Goal: Task Accomplishment & Management: Complete application form

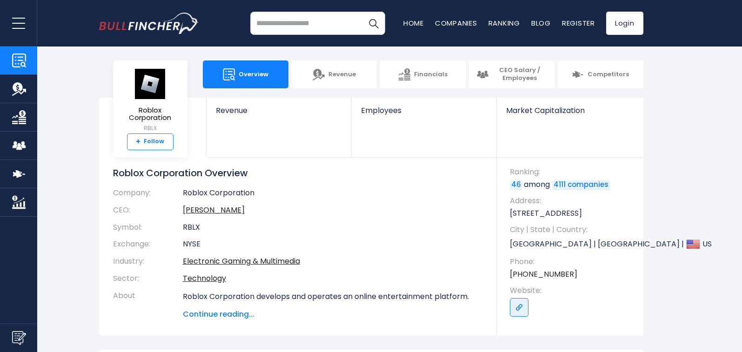
click at [166, 139] on link "+ Follow" at bounding box center [150, 141] width 47 height 17
click at [163, 139] on link "+ Follow" at bounding box center [150, 141] width 47 height 17
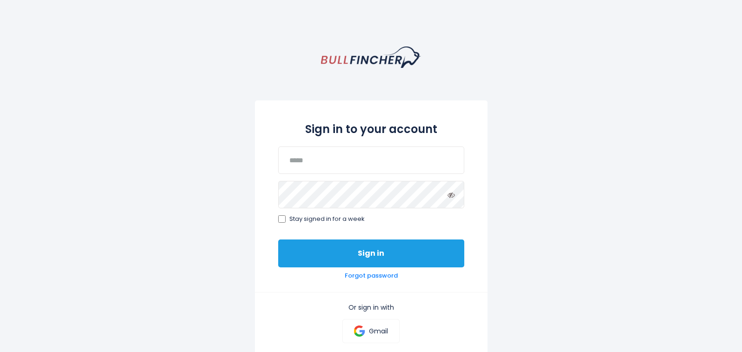
click at [305, 248] on button "Sign in" at bounding box center [371, 254] width 186 height 28
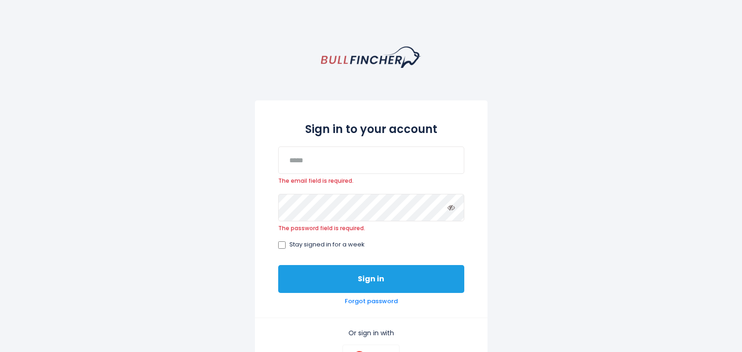
click at [300, 279] on button "Sign in" at bounding box center [371, 279] width 186 height 28
click at [300, 280] on button "Sign in" at bounding box center [371, 279] width 186 height 28
click at [298, 284] on button "Sign in" at bounding box center [371, 279] width 186 height 28
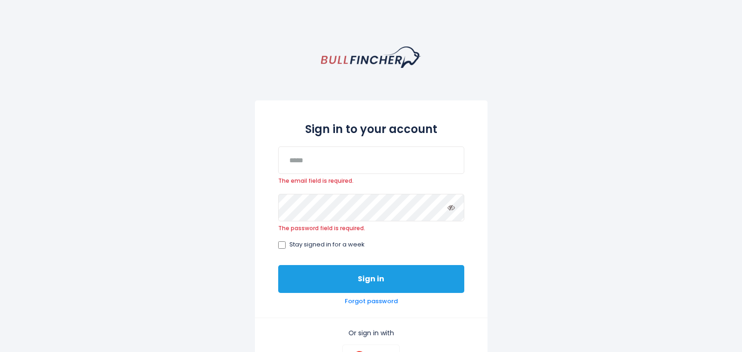
click at [298, 284] on button "Sign in" at bounding box center [371, 279] width 186 height 28
click at [296, 285] on button "Sign in" at bounding box center [371, 279] width 186 height 28
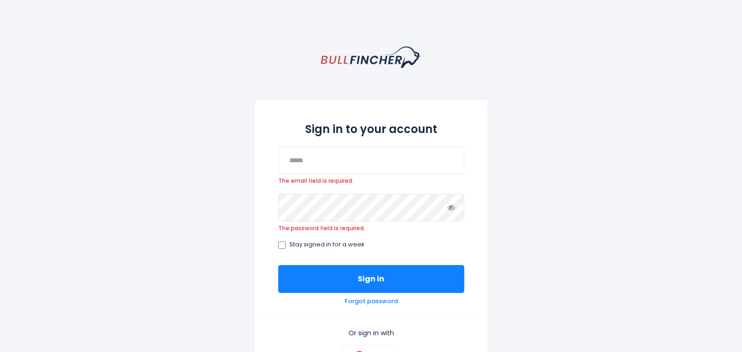
drag, startPoint x: 249, startPoint y: 252, endPoint x: 244, endPoint y: 240, distance: 13.3
click at [247, 248] on div "Sign in to your account The email field is required. The password field is requ…" at bounding box center [371, 267] width 742 height 441
click at [238, 233] on div "Sign in to your account The email field is required. The password field is requ…" at bounding box center [371, 267] width 742 height 441
click at [229, 226] on div "Sign in to your account The email field is required. The password field is requ…" at bounding box center [371, 267] width 742 height 441
click at [220, 224] on div "Sign in to your account The email field is required. The password field is requ…" at bounding box center [371, 267] width 742 height 441
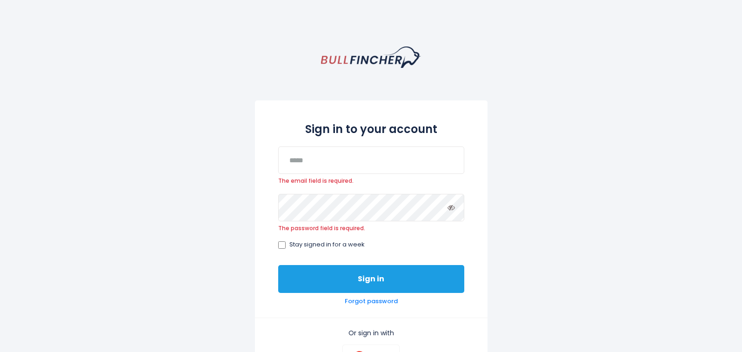
click at [326, 284] on button "Sign in" at bounding box center [371, 279] width 186 height 28
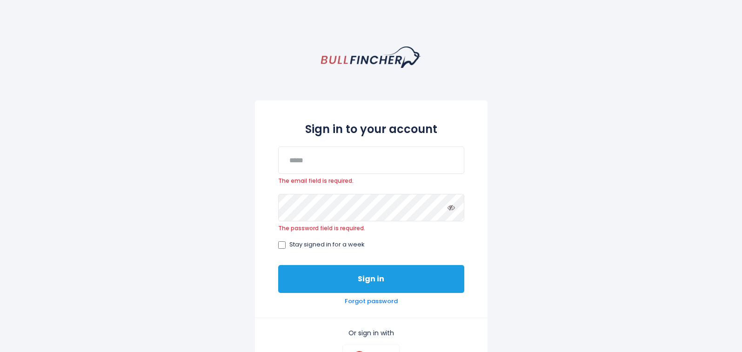
click at [326, 283] on button "Sign in" at bounding box center [371, 279] width 186 height 28
click at [321, 285] on button "Sign in" at bounding box center [371, 279] width 186 height 28
drag, startPoint x: 321, startPoint y: 285, endPoint x: 314, endPoint y: 285, distance: 7.0
click at [320, 285] on button "Sign in" at bounding box center [371, 279] width 186 height 28
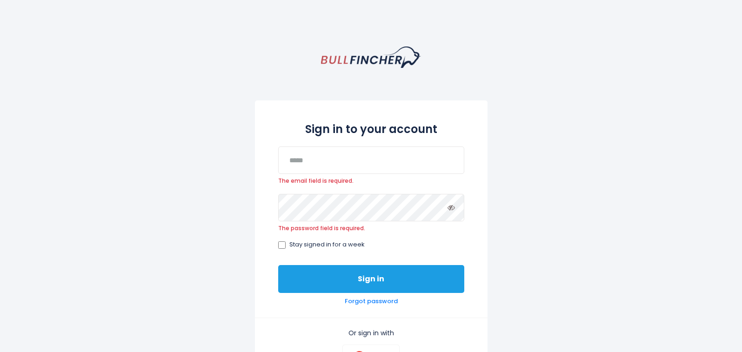
click at [319, 286] on button "Sign in" at bounding box center [371, 279] width 186 height 28
click at [314, 285] on button "Sign in" at bounding box center [371, 279] width 186 height 28
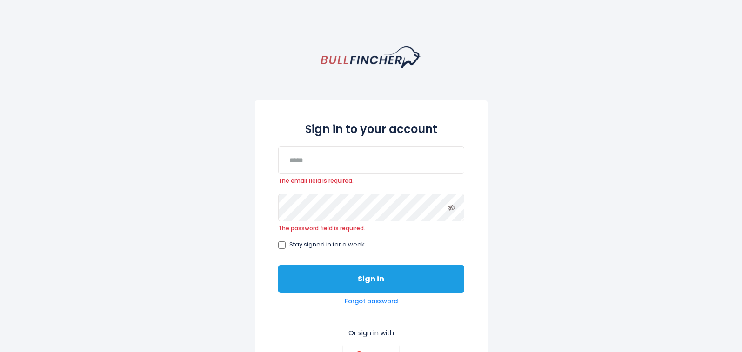
click at [314, 285] on button "Sign in" at bounding box center [371, 279] width 186 height 28
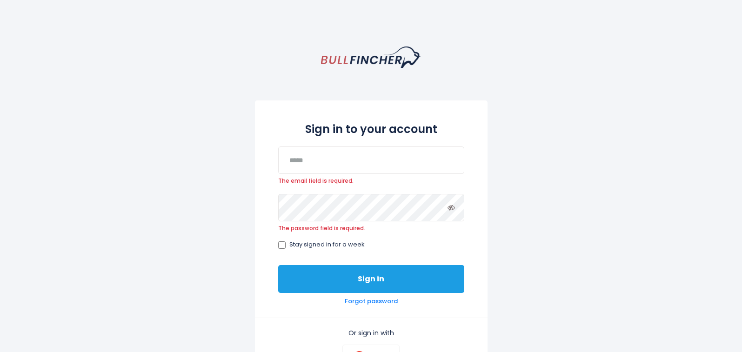
click at [314, 285] on button "Sign in" at bounding box center [371, 279] width 186 height 28
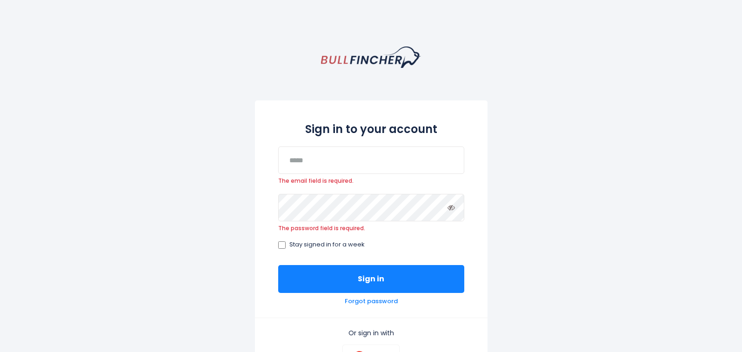
drag, startPoint x: 314, startPoint y: 285, endPoint x: 520, endPoint y: 336, distance: 212.6
click at [379, 289] on button "Sign in" at bounding box center [371, 279] width 186 height 28
drag, startPoint x: 372, startPoint y: 159, endPoint x: 361, endPoint y: 167, distance: 14.0
click at [361, 167] on input "email" at bounding box center [371, 159] width 186 height 27
drag, startPoint x: 279, startPoint y: 67, endPoint x: 302, endPoint y: 75, distance: 24.7
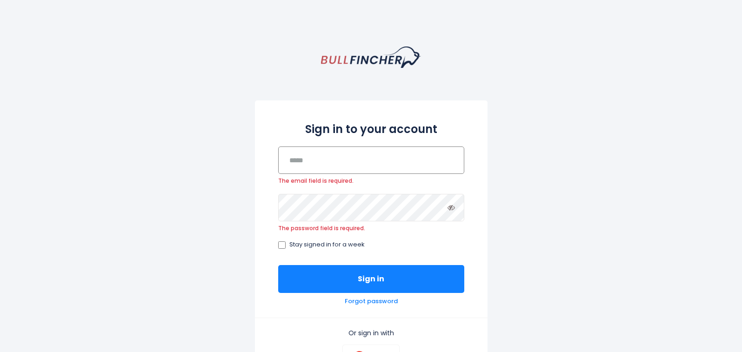
click at [302, 79] on div "Sign in to your account The email field is required. The password field is requ…" at bounding box center [371, 267] width 742 height 441
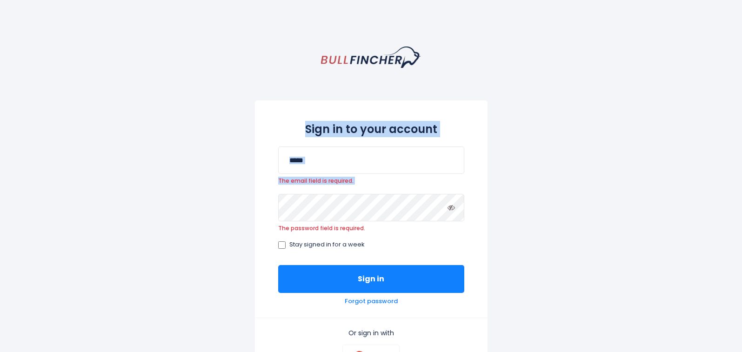
drag, startPoint x: 78, startPoint y: 229, endPoint x: 84, endPoint y: 232, distance: 6.7
click at [83, 232] on body "Sign in to your account The email field is required. The password field is requ…" at bounding box center [371, 176] width 742 height 352
click at [84, 232] on div "Sign in to your account The email field is required. The password field is requ…" at bounding box center [371, 267] width 742 height 441
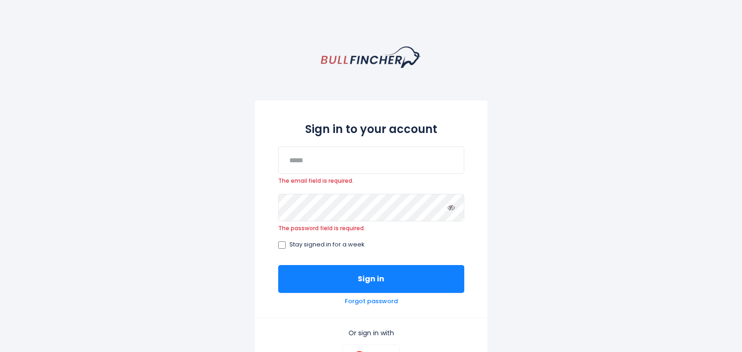
click at [24, 199] on div "Sign in to your account The email field is required. The password field is requ…" at bounding box center [371, 267] width 742 height 441
drag, startPoint x: 24, startPoint y: 199, endPoint x: 0, endPoint y: 368, distance: 170.9
click at [10, 211] on div "Sign in to your account The email field is required. The password field is requ…" at bounding box center [371, 267] width 742 height 441
click at [0, 352] on html "Sign in to your account The email field is required. The password field is requ…" at bounding box center [371, 176] width 742 height 352
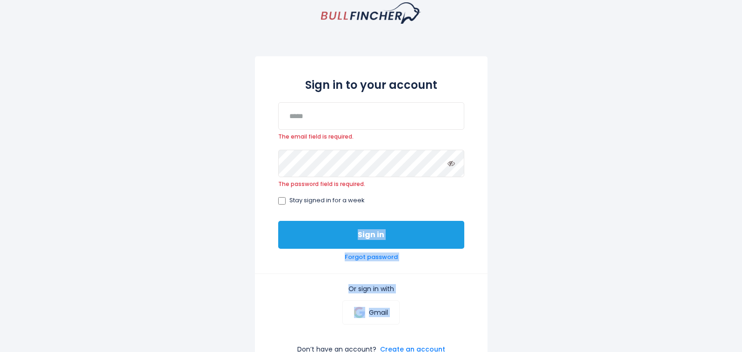
click at [347, 226] on button "Sign in" at bounding box center [371, 235] width 186 height 28
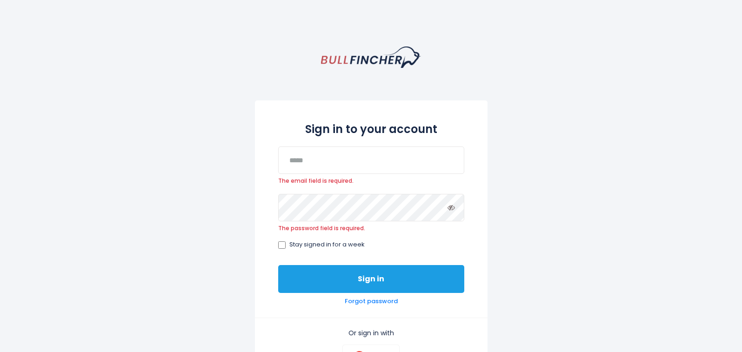
drag, startPoint x: 318, startPoint y: 250, endPoint x: 318, endPoint y: 290, distance: 40.0
click at [318, 285] on div "Sign in to your account The email field is required. The password field is requ…" at bounding box center [371, 208] width 233 height 217
click at [318, 290] on button "Sign in" at bounding box center [371, 279] width 186 height 28
click at [318, 276] on button "Sign in" at bounding box center [371, 279] width 186 height 28
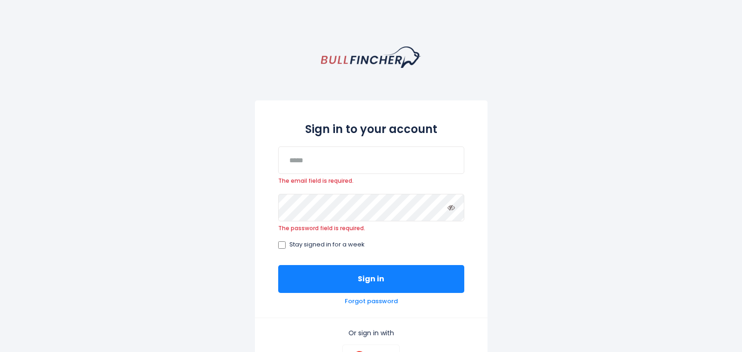
drag, startPoint x: 444, startPoint y: 283, endPoint x: 501, endPoint y: 244, distance: 68.6
click at [472, 273] on div "Sign in to your account The email field is required. The password field is requ…" at bounding box center [371, 208] width 233 height 217
drag, startPoint x: 314, startPoint y: 261, endPoint x: 287, endPoint y: 256, distance: 27.9
click at [292, 257] on div "Sign in to your account The email field is required. The password field is requ…" at bounding box center [371, 208] width 233 height 217
